Goal: Task Accomplishment & Management: Use online tool/utility

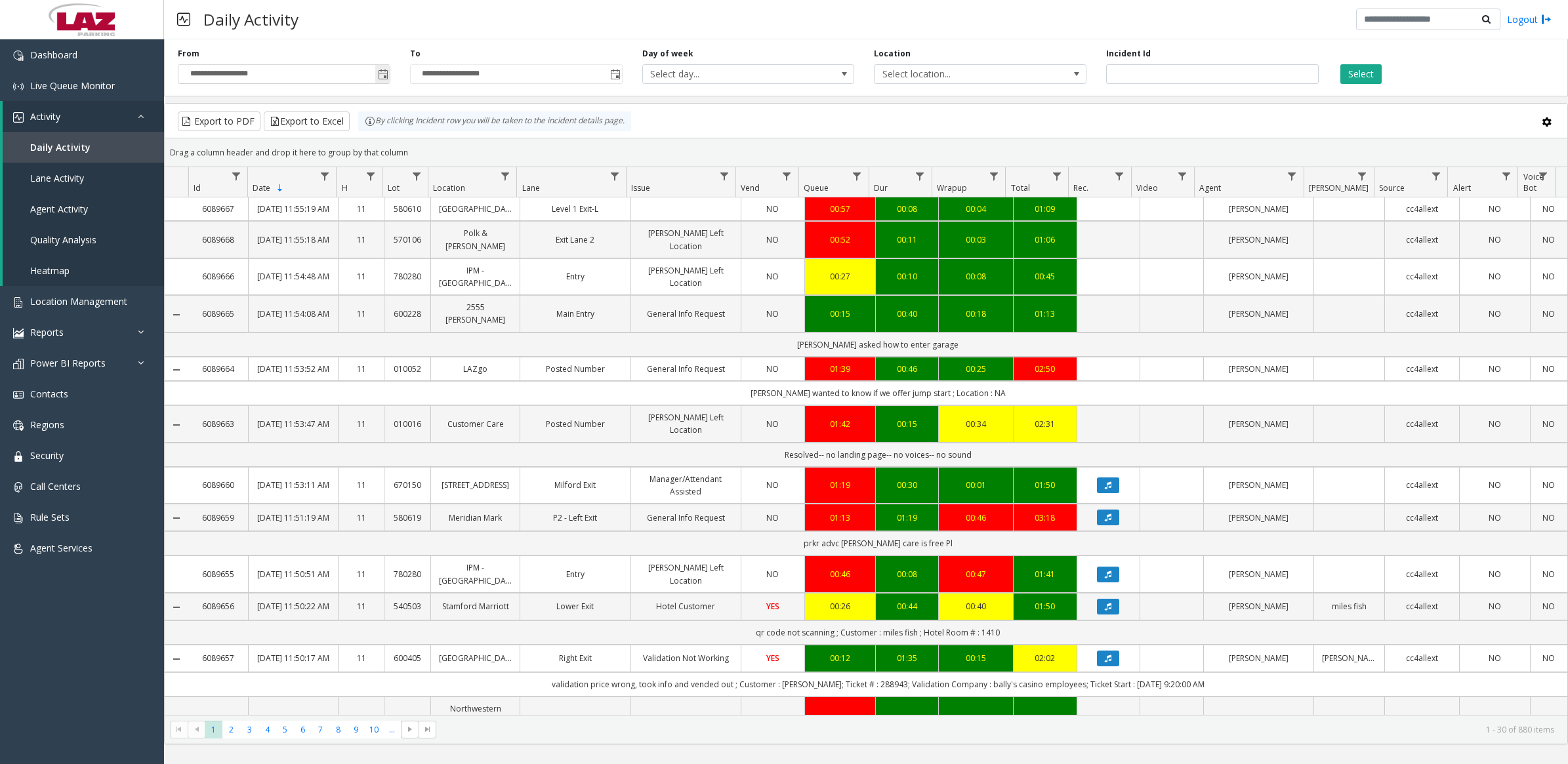
click at [386, 72] on span "Toggle popup" at bounding box center [383, 75] width 10 height 10
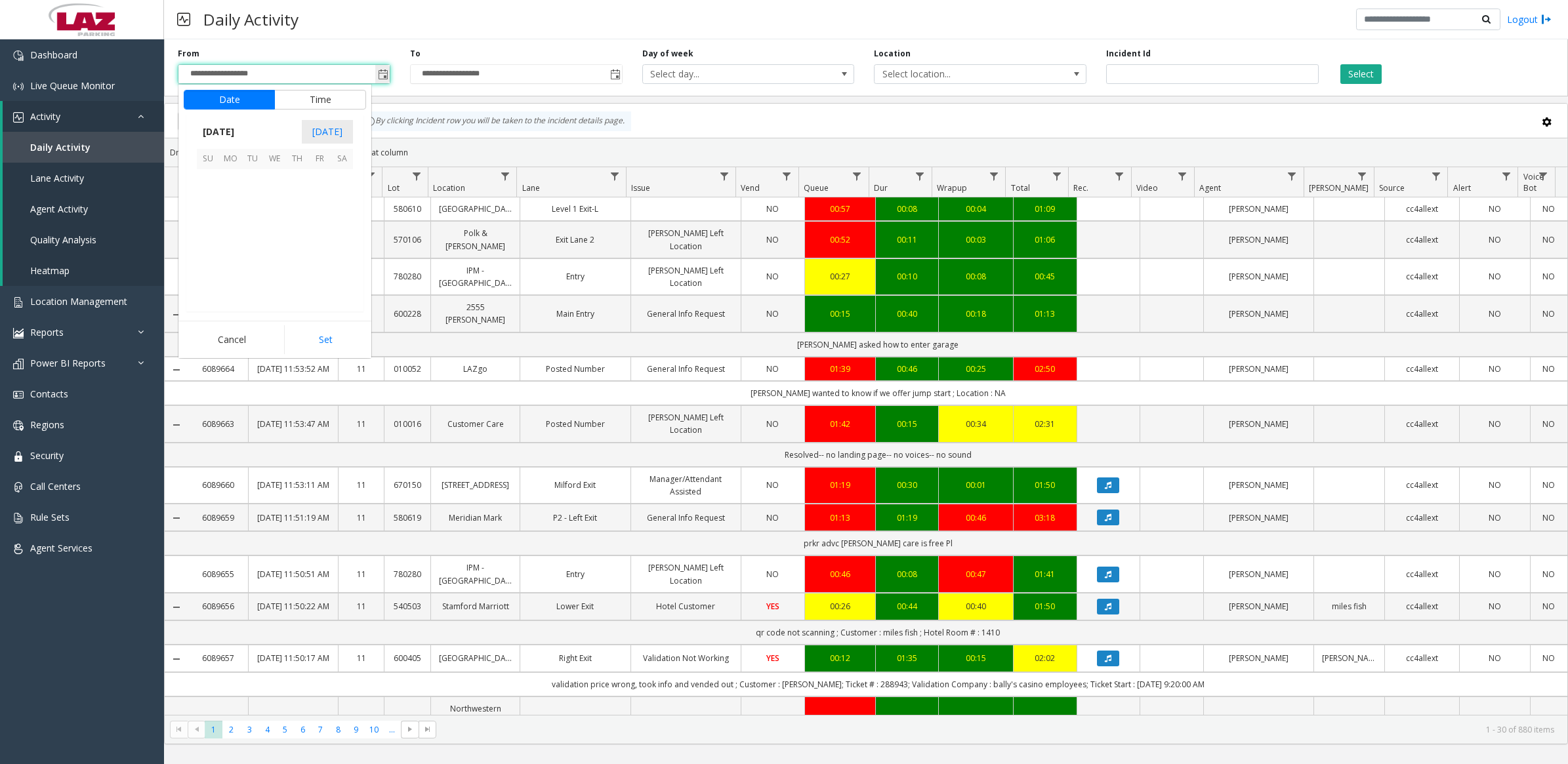
scroll to position [235043, 0]
click at [303, 103] on button "Time" at bounding box center [320, 100] width 92 height 20
click at [215, 263] on li "7" at bounding box center [216, 267] width 46 height 20
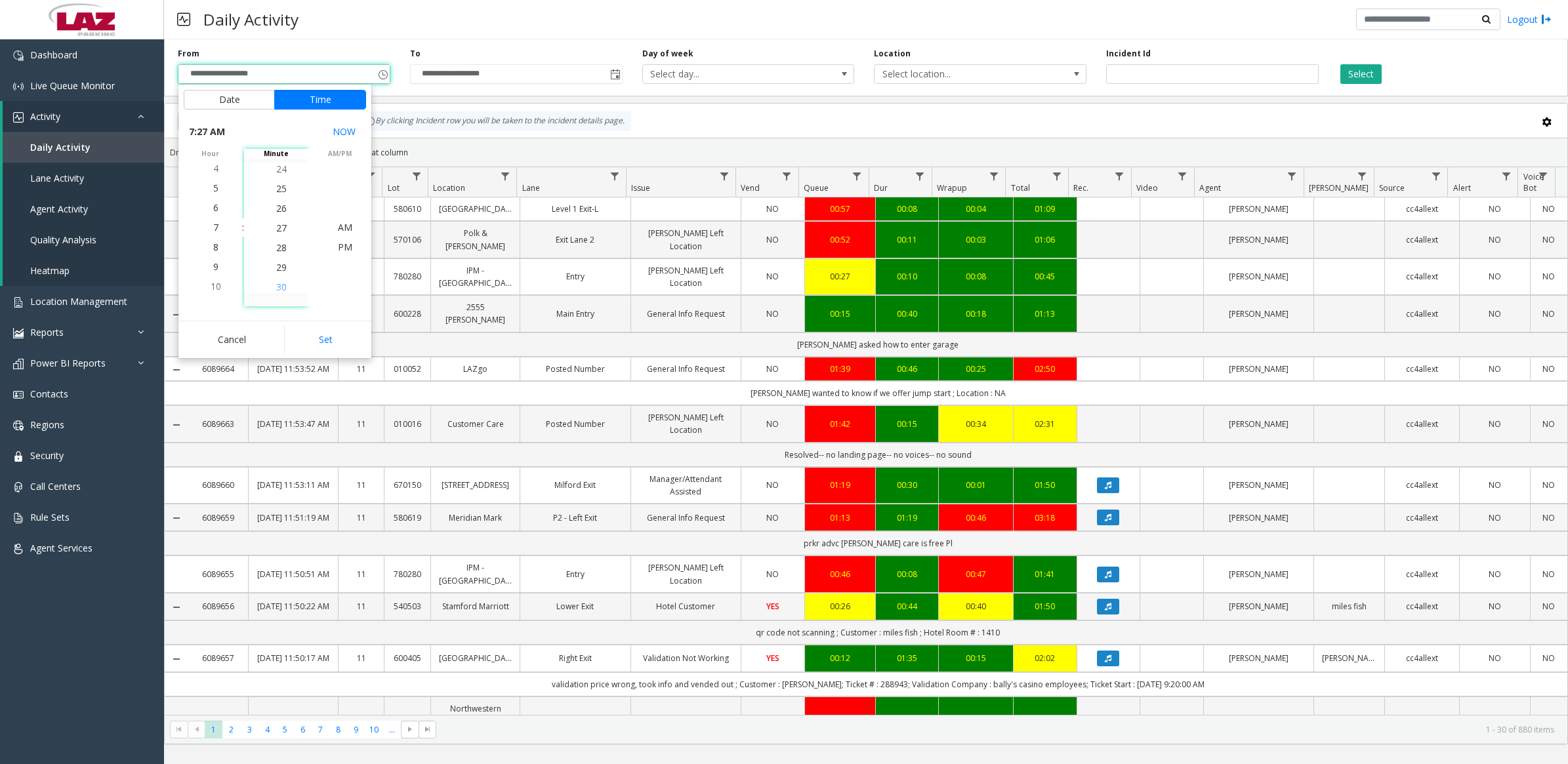
click at [284, 284] on li "30" at bounding box center [282, 287] width 46 height 20
click at [345, 228] on span "AM" at bounding box center [345, 227] width 15 height 13
click at [342, 344] on button "Set" at bounding box center [325, 339] width 83 height 29
type input "**********"
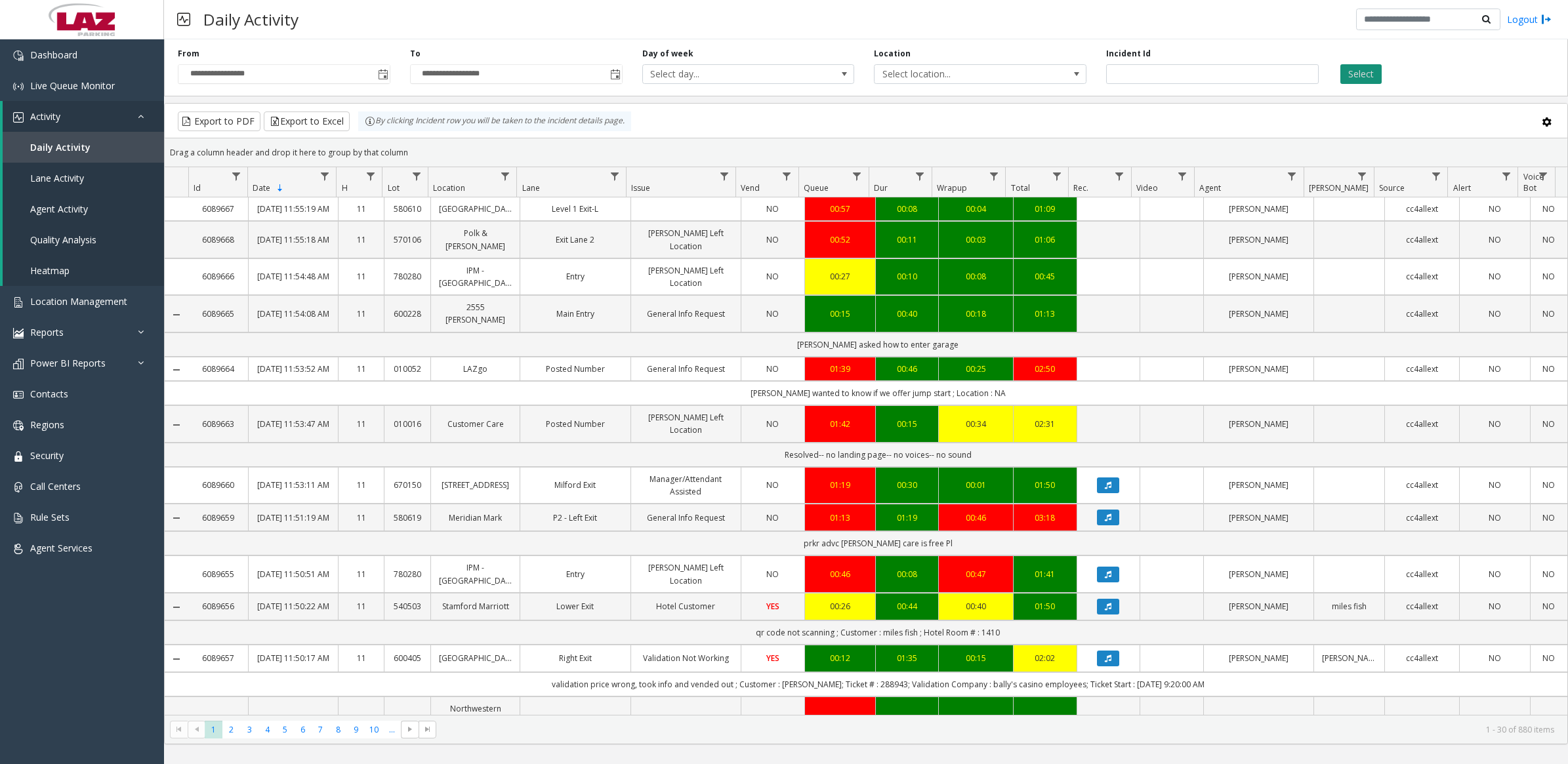
click at [1353, 73] on button "Select" at bounding box center [1361, 74] width 41 height 20
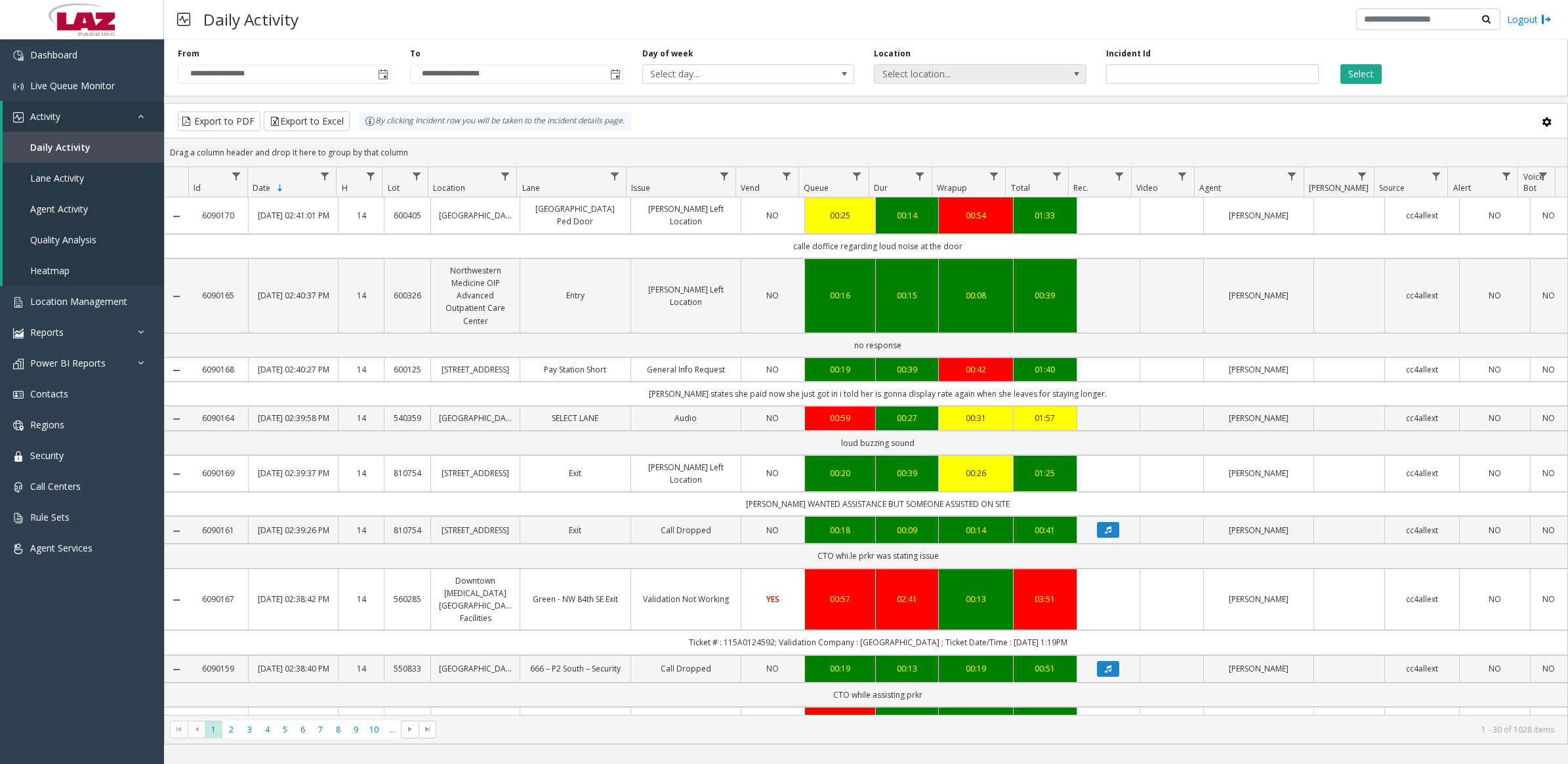
click at [975, 76] on span "Select location..." at bounding box center [959, 74] width 169 height 18
type input "*******"
click at [899, 161] on li "100240 Chicago Meters" at bounding box center [980, 161] width 209 height 17
click at [1347, 81] on button "Select" at bounding box center [1361, 74] width 41 height 20
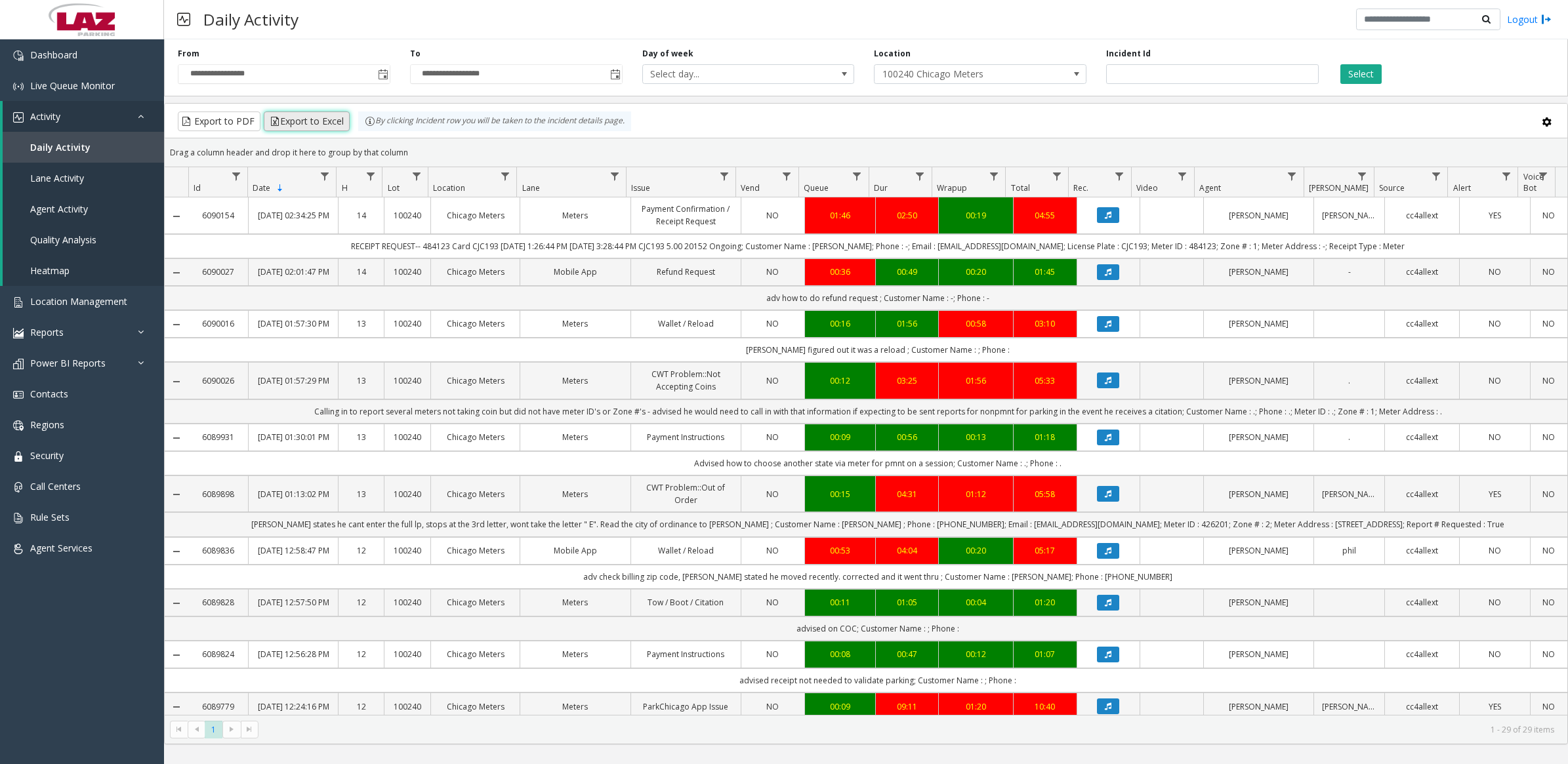
click at [297, 125] on button "Export to Excel" at bounding box center [306, 121] width 86 height 20
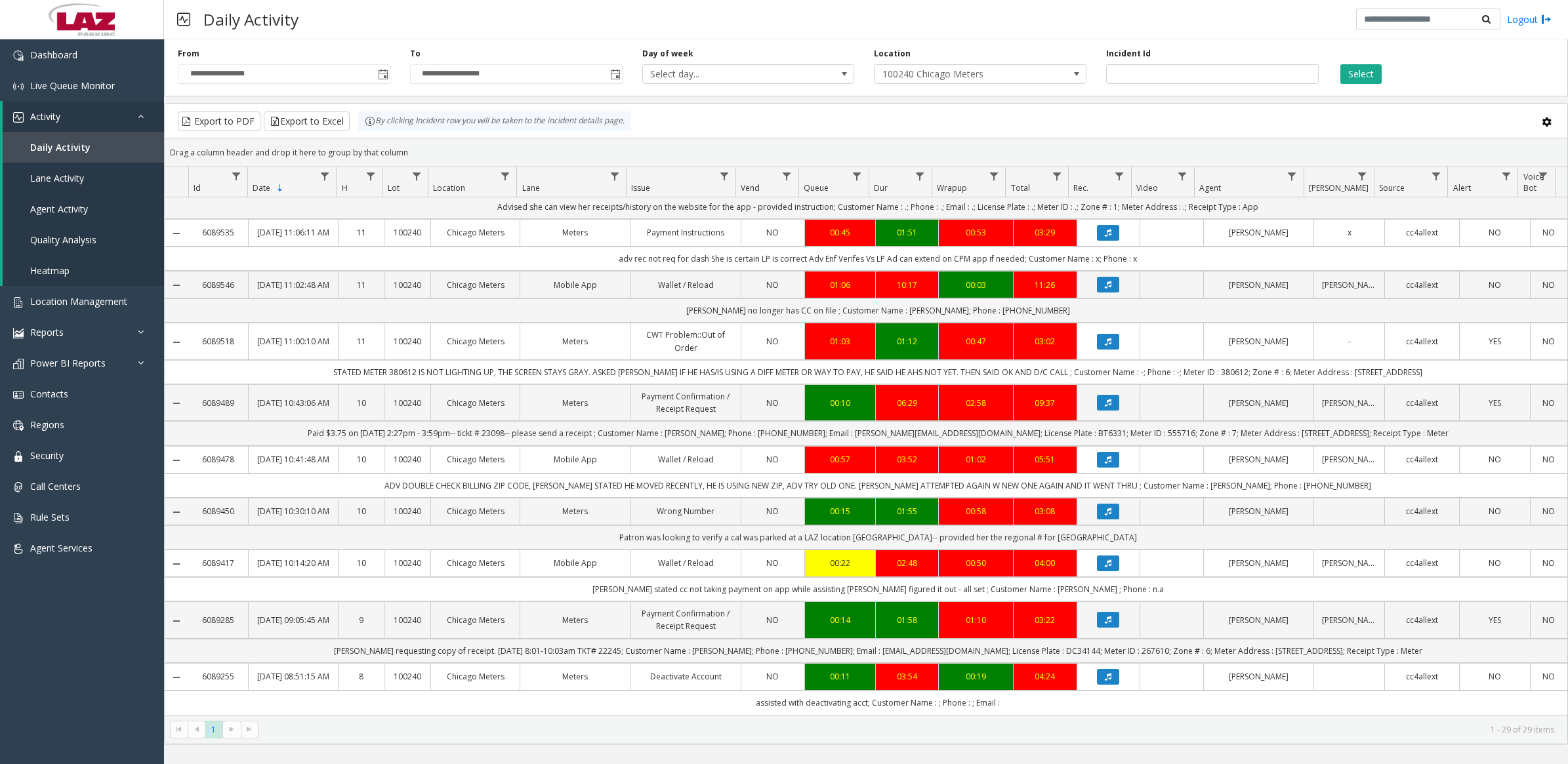
scroll to position [1280, 0]
